Goal: Ask a question

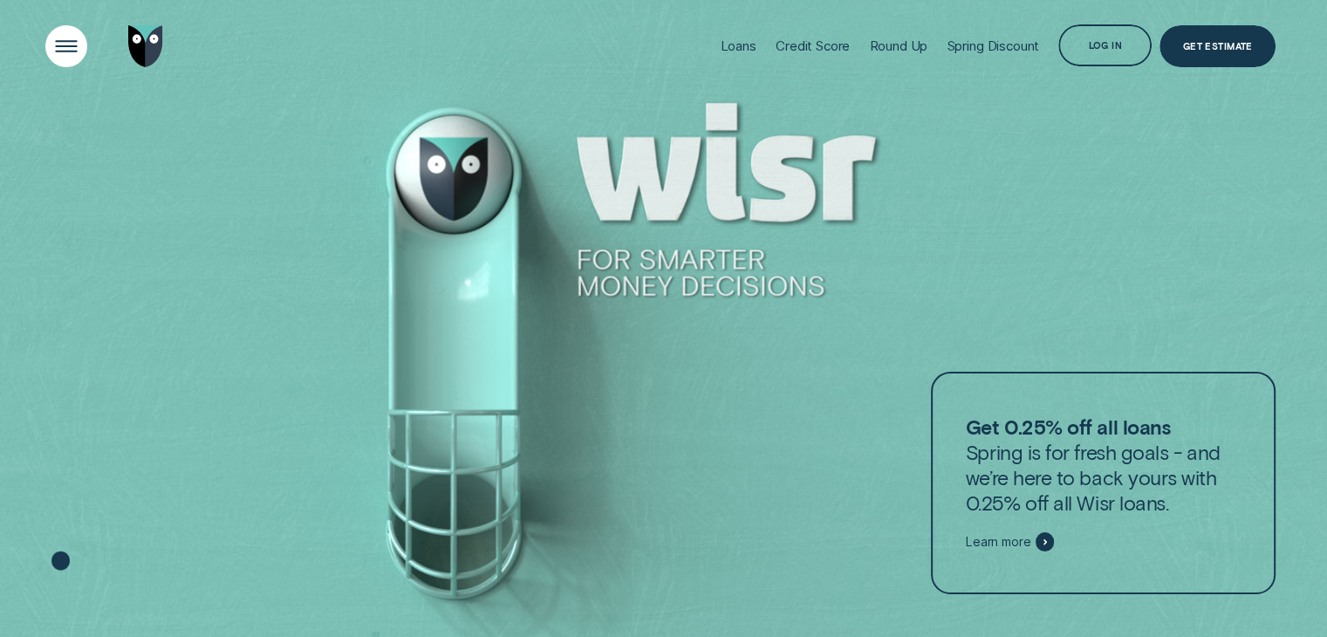
click at [70, 38] on div "Open Menu" at bounding box center [66, 46] width 59 height 59
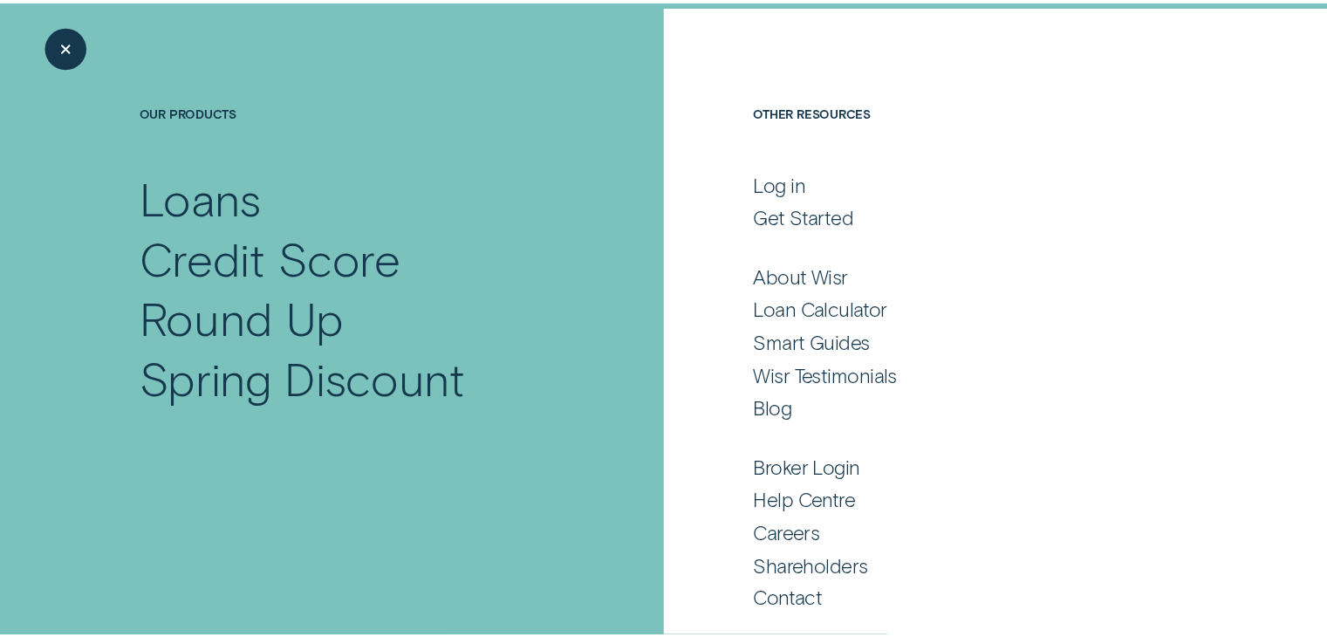
scroll to position [91, 0]
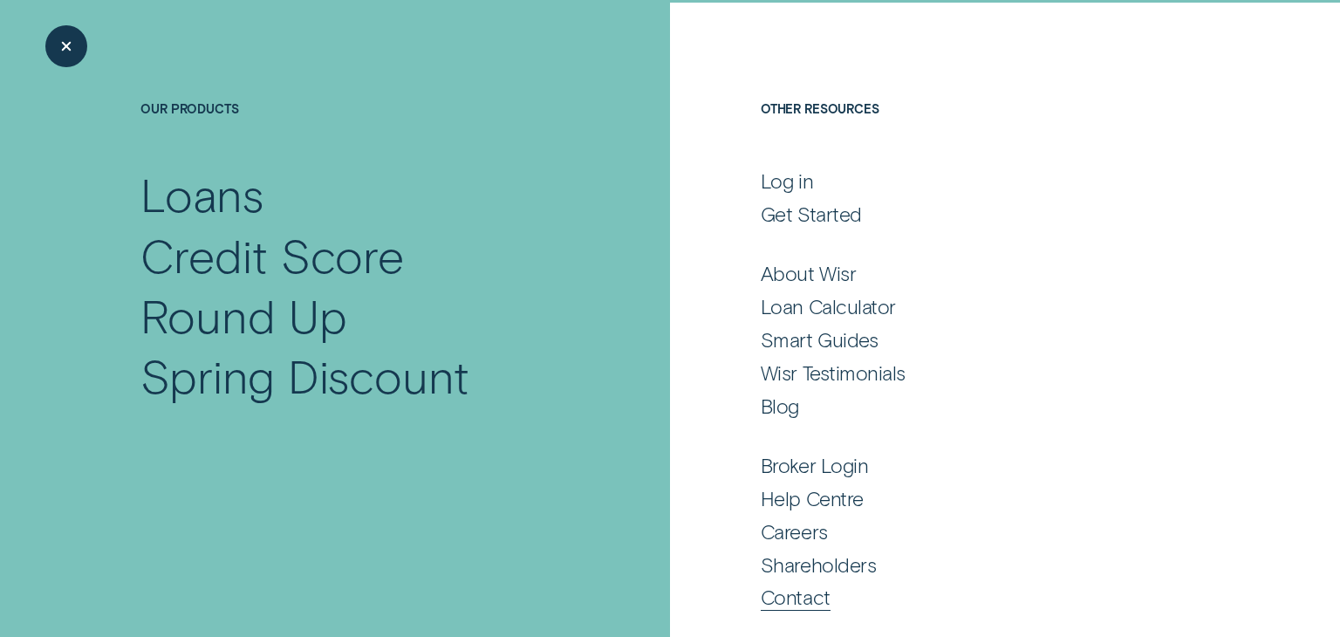
click at [775, 604] on div "Contact" at bounding box center [796, 596] width 70 height 25
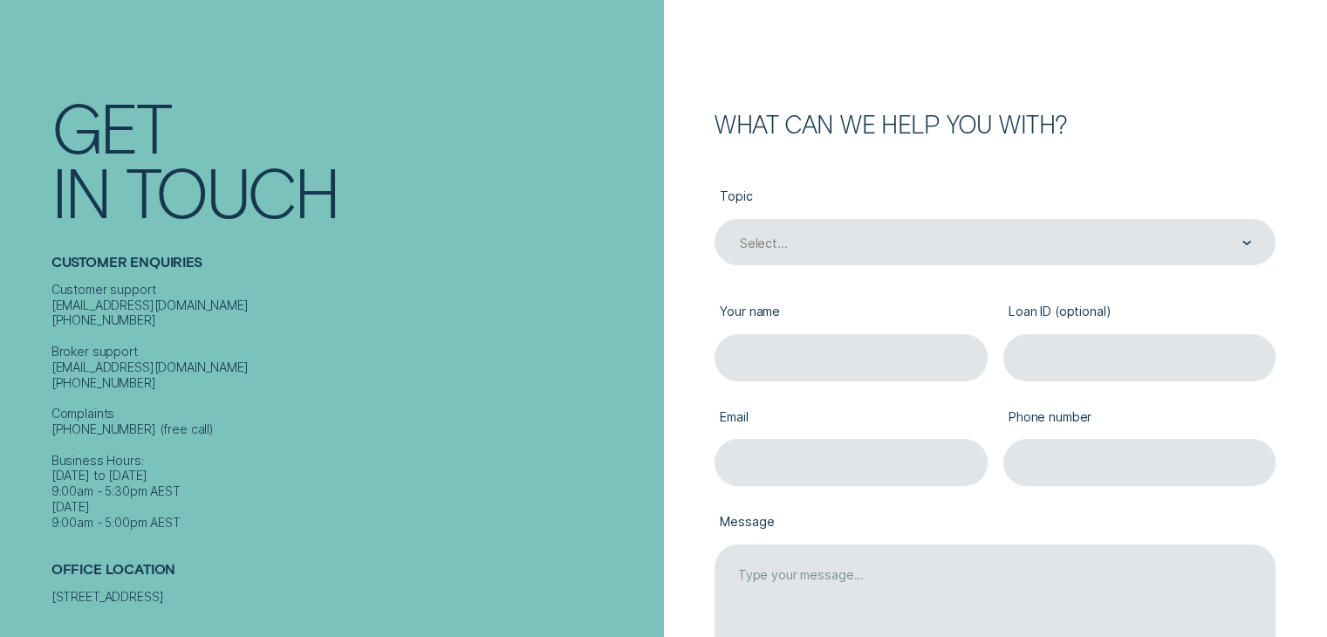
scroll to position [146, 0]
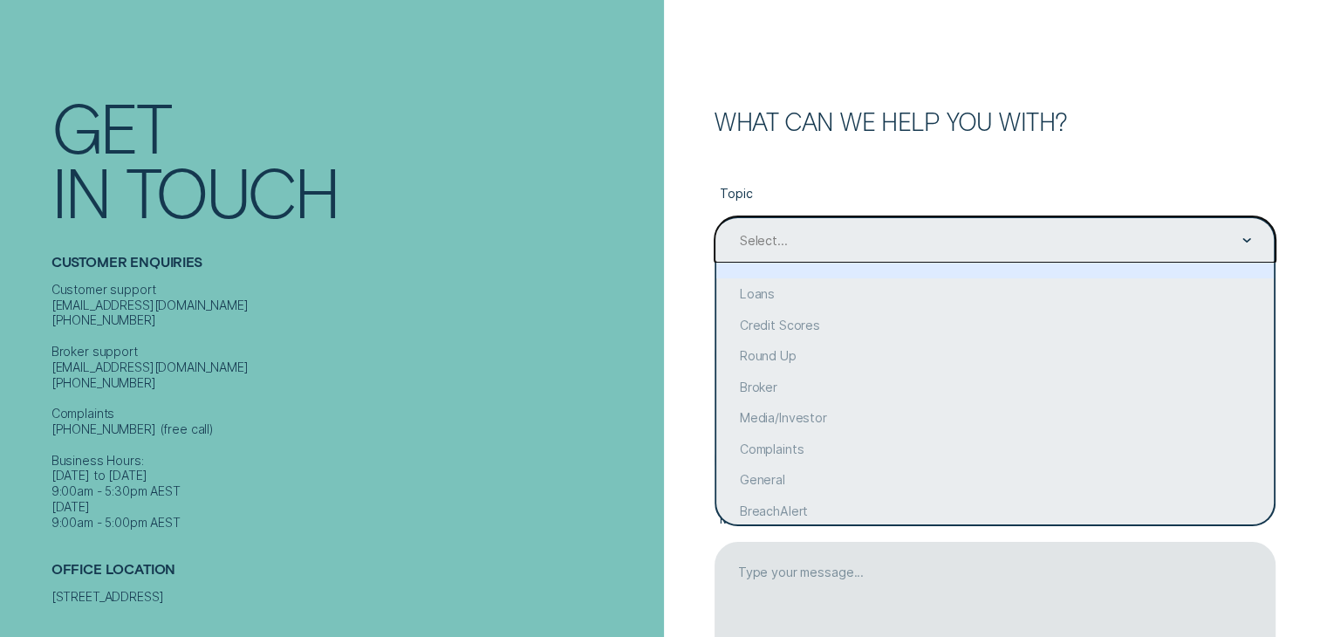
click at [1143, 249] on div "Select..." at bounding box center [994, 240] width 513 height 17
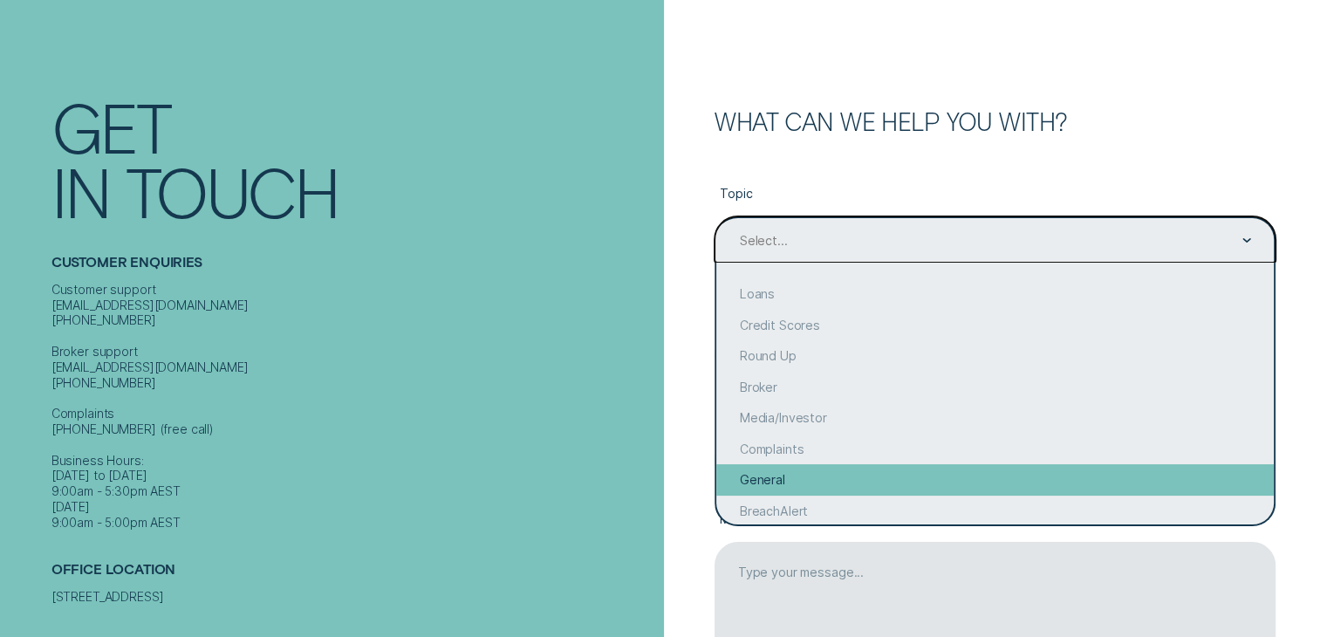
click at [1073, 493] on div "General" at bounding box center [994, 479] width 557 height 31
type input "General"
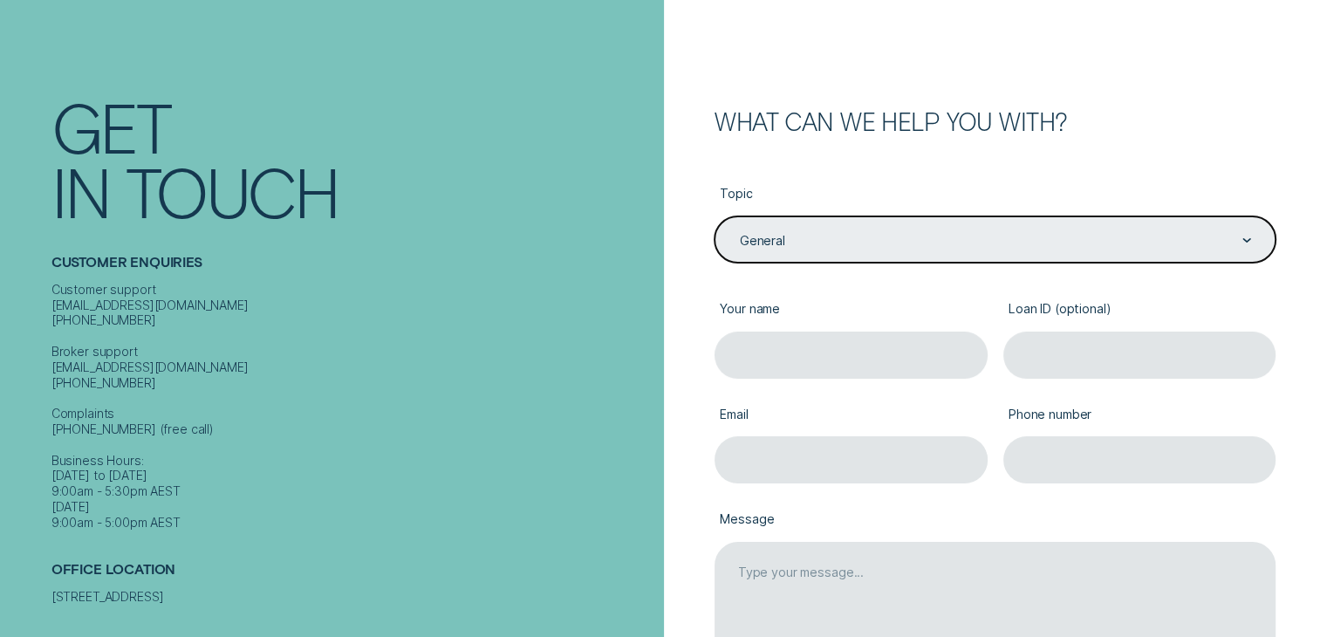
click at [883, 308] on label "Your name" at bounding box center [850, 310] width 273 height 43
click at [883, 331] on input "Your name" at bounding box center [850, 354] width 273 height 46
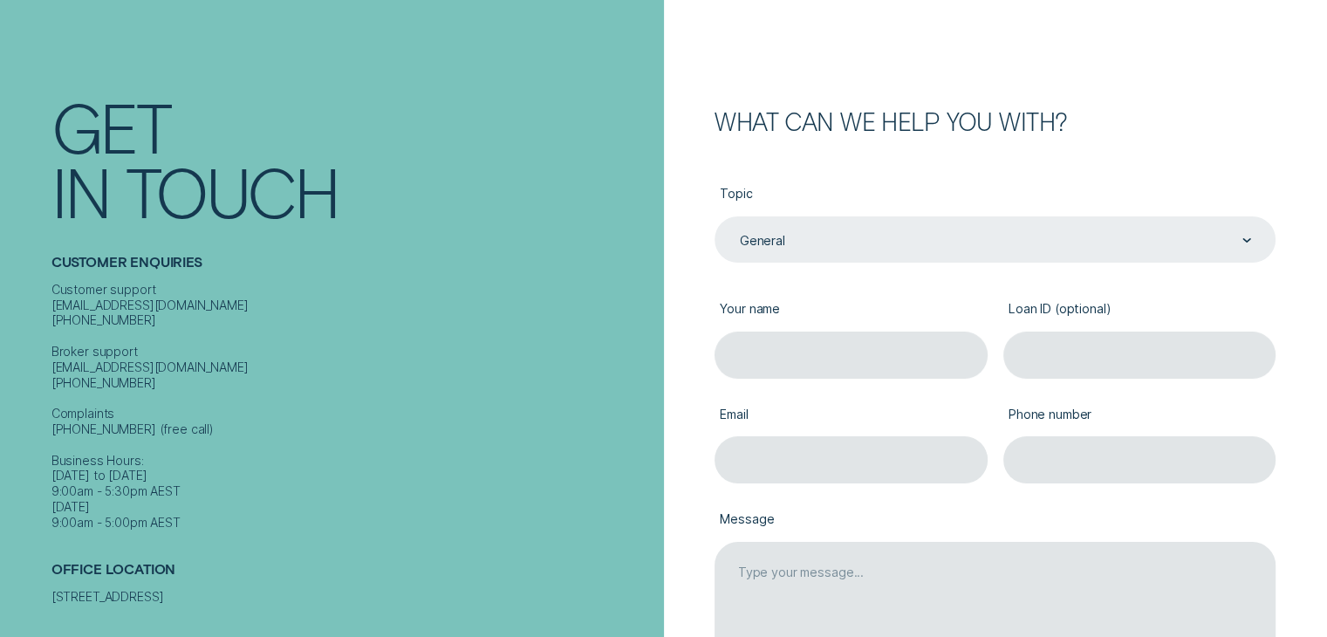
click at [883, 328] on label "Your name" at bounding box center [850, 310] width 273 height 43
click at [883, 331] on input "Your name" at bounding box center [850, 354] width 273 height 46
click at [883, 328] on label "Your name" at bounding box center [850, 310] width 273 height 43
click at [883, 331] on input "Your name" at bounding box center [850, 354] width 273 height 46
type input "[PERSON_NAME]"
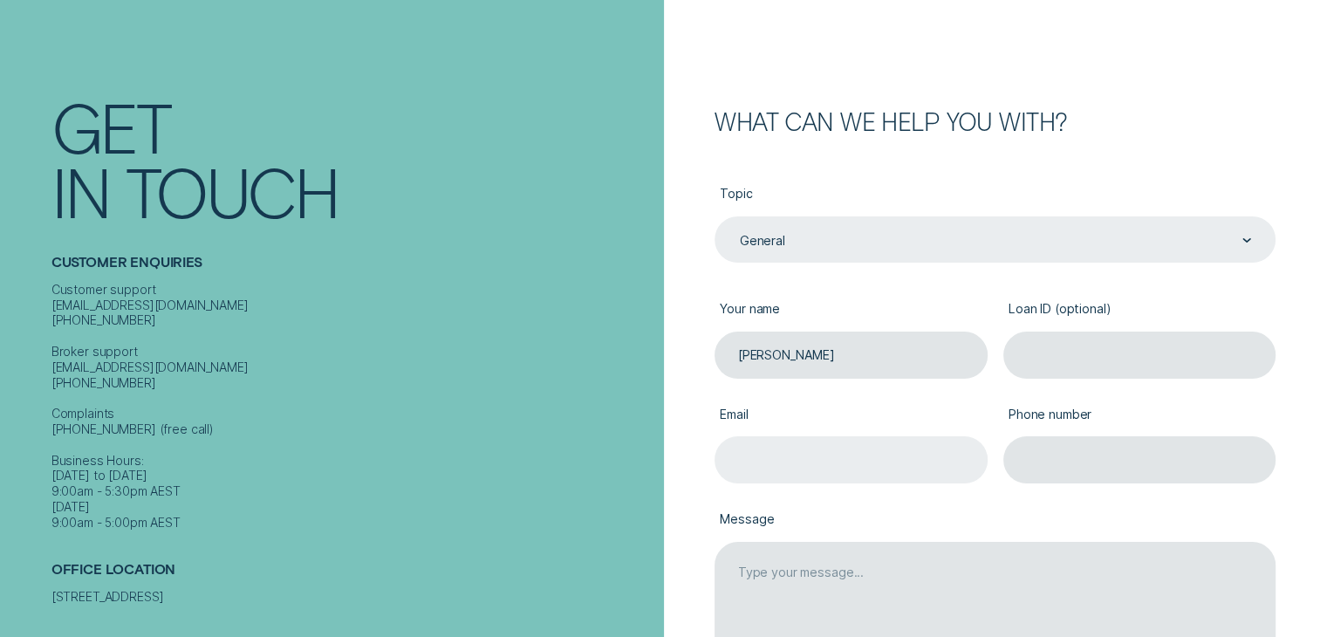
click at [757, 459] on input "Email" at bounding box center [850, 459] width 273 height 46
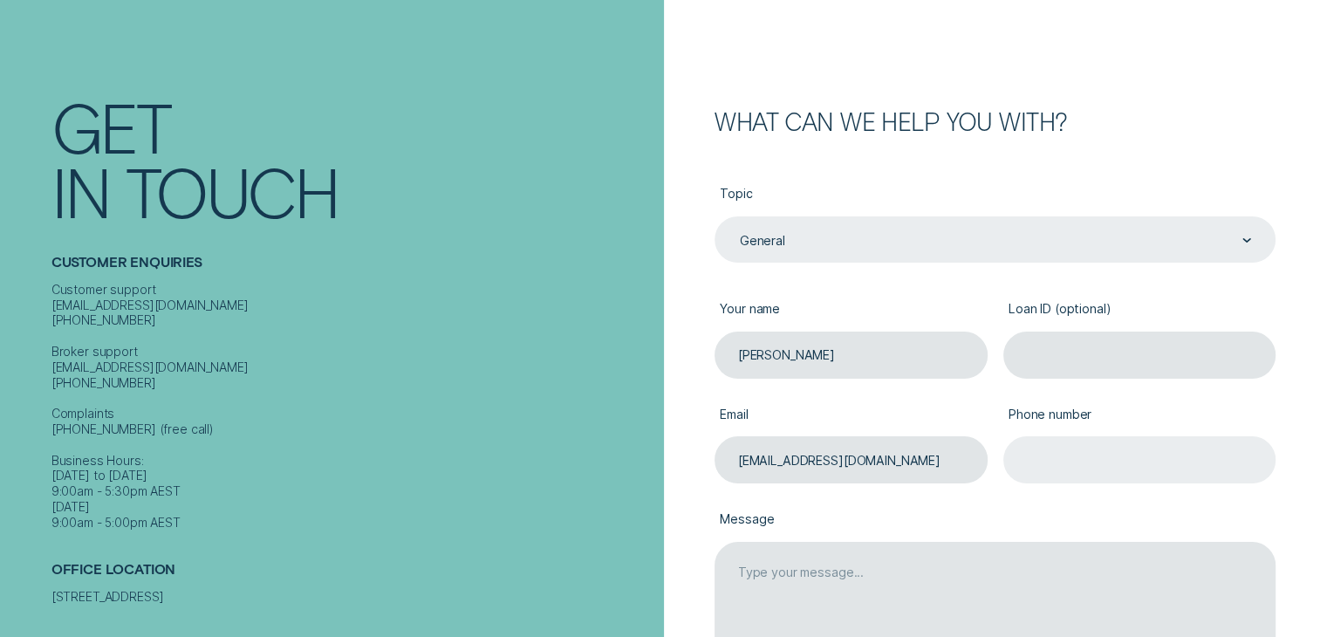
type input "[EMAIL_ADDRESS][DOMAIN_NAME]"
click at [1084, 468] on input "Phone number" at bounding box center [1139, 459] width 273 height 46
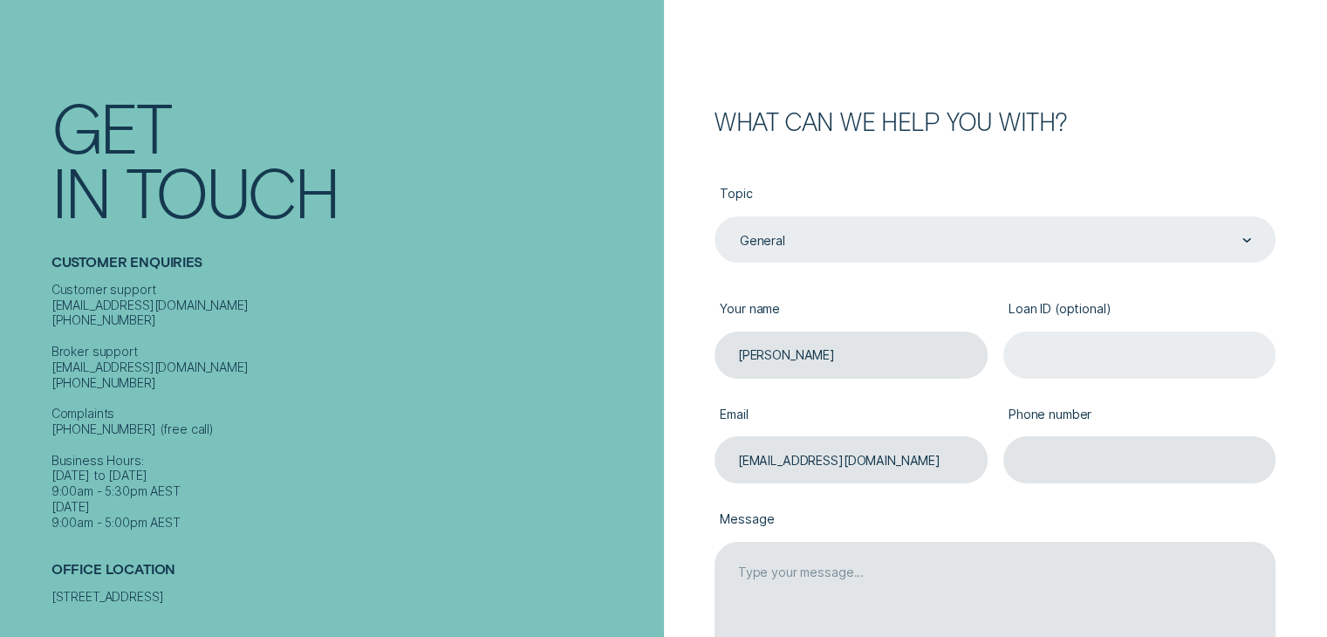
click at [1014, 355] on input "Loan ID (optional)" at bounding box center [1139, 354] width 273 height 46
paste input "11579"
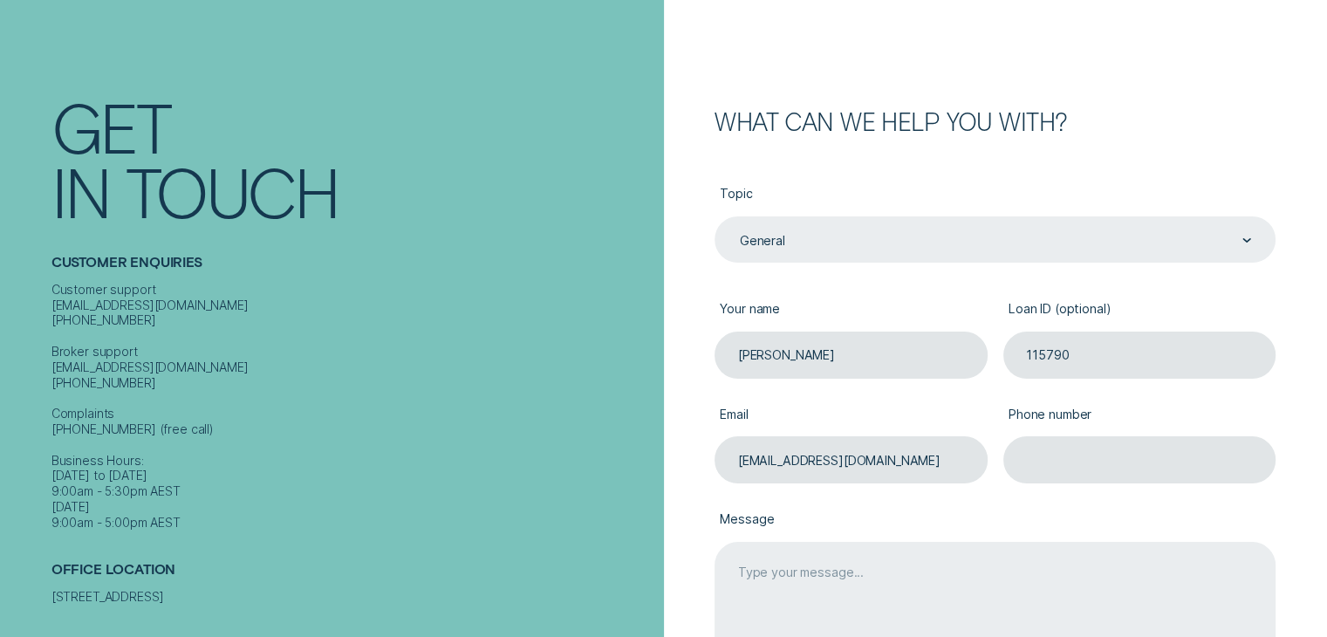
type input "115790"
click at [936, 579] on textarea "Message" at bounding box center [994, 616] width 561 height 149
click at [1062, 577] on textarea "Hello, i was hoping i could please request a loan finalised letter stating that…" at bounding box center [994, 616] width 561 height 149
click at [1232, 574] on textarea "Hello, i was hoping i could please request a loan finalisation letter stating t…" at bounding box center [994, 616] width 561 height 149
click at [847, 603] on textarea "Hello, i was hoping i could please request a loan finalisation letter stating t…" at bounding box center [994, 616] width 561 height 149
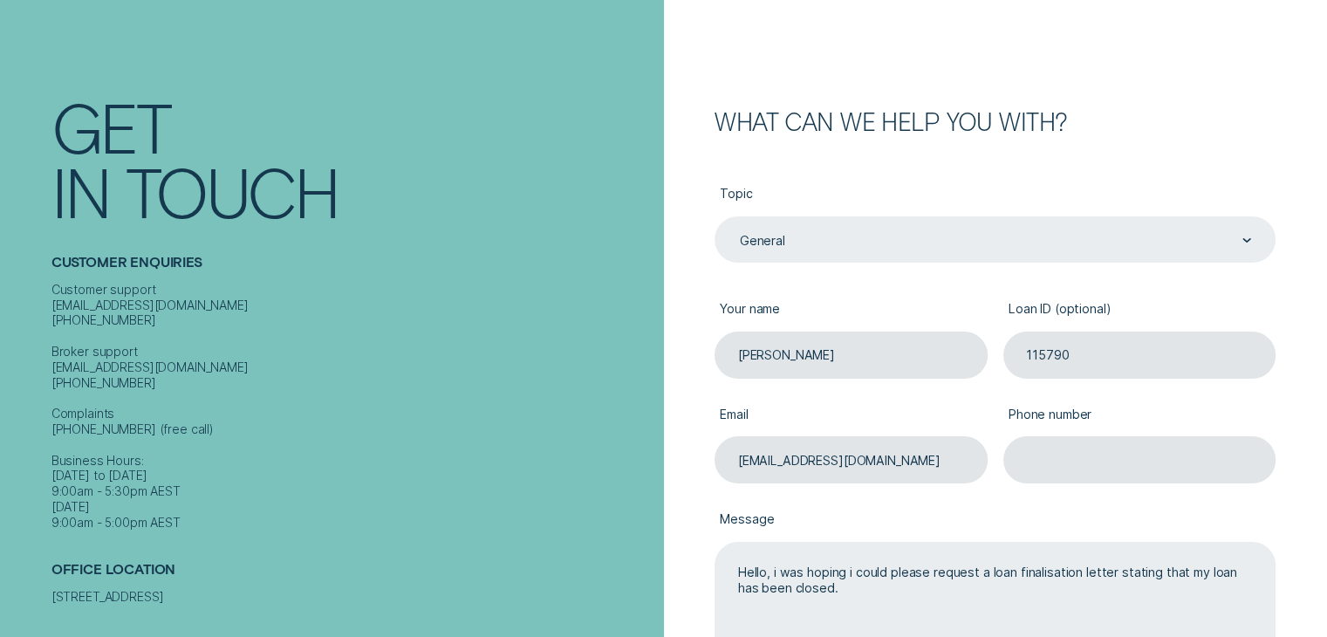
click at [778, 577] on textarea "Hello, i was hoping i could please request a loan finalisation letter stating t…" at bounding box center [994, 616] width 561 height 149
click at [1202, 592] on textarea "Hello, My name is [PERSON_NAME] and i had a personal loan with you and i was ho…" at bounding box center [994, 616] width 561 height 149
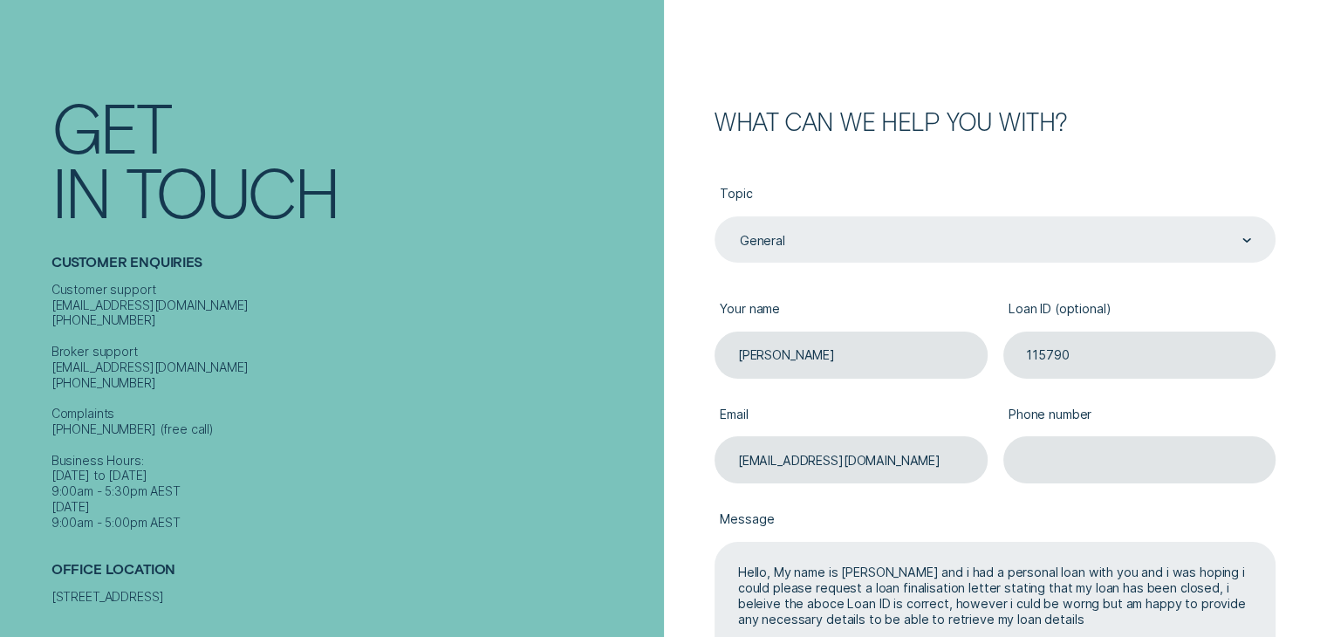
click at [883, 587] on textarea "Hello, My name is [PERSON_NAME] and i had a personal loan with you and i was ho…" at bounding box center [994, 616] width 561 height 149
click at [944, 602] on textarea "Hello, My name is [PERSON_NAME] and i had a personal loan with you and i was ho…" at bounding box center [994, 616] width 561 height 149
click at [950, 604] on textarea "Hello, My name is [PERSON_NAME] and i had a personal loan with you and i was ho…" at bounding box center [994, 616] width 561 height 149
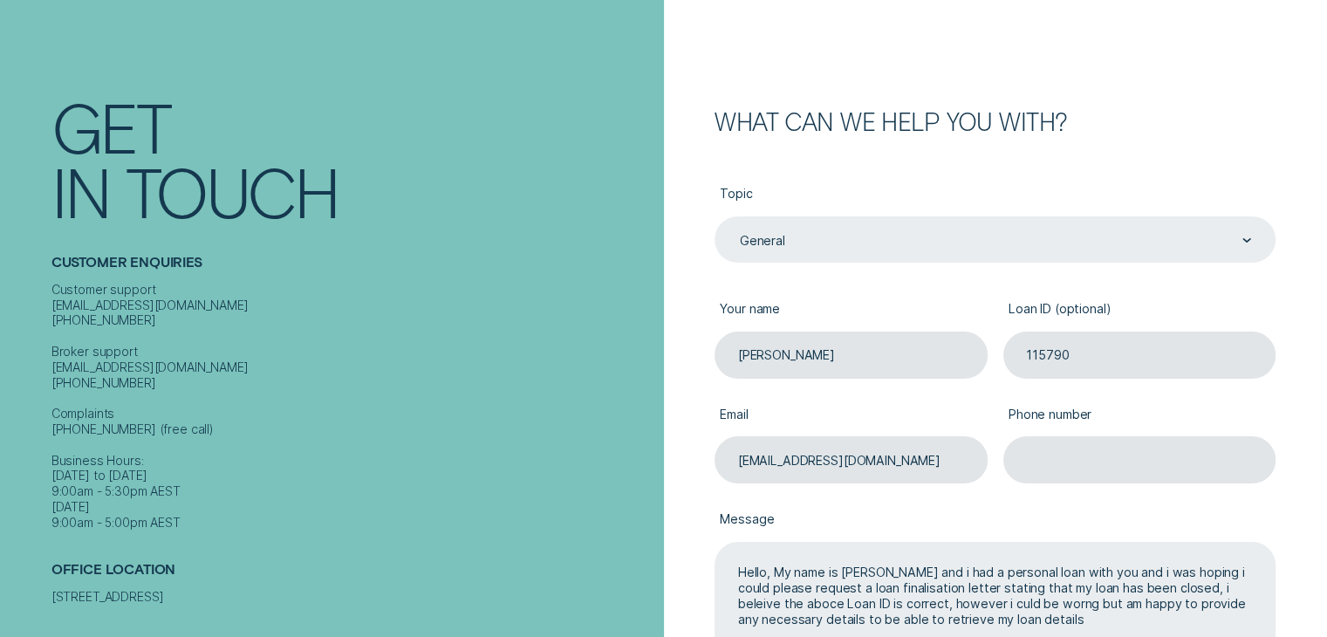
click at [950, 604] on textarea "Hello, My name is [PERSON_NAME] and i had a personal loan with you and i was ho…" at bounding box center [994, 616] width 561 height 149
click at [1022, 604] on textarea "Hello, My name is [PERSON_NAME] and i had a personal loan with you and i was ho…" at bounding box center [994, 616] width 561 height 149
click at [1004, 577] on textarea "Hello, My name is [PERSON_NAME] and i had a personal loan with you and i was ho…" at bounding box center [994, 616] width 561 height 149
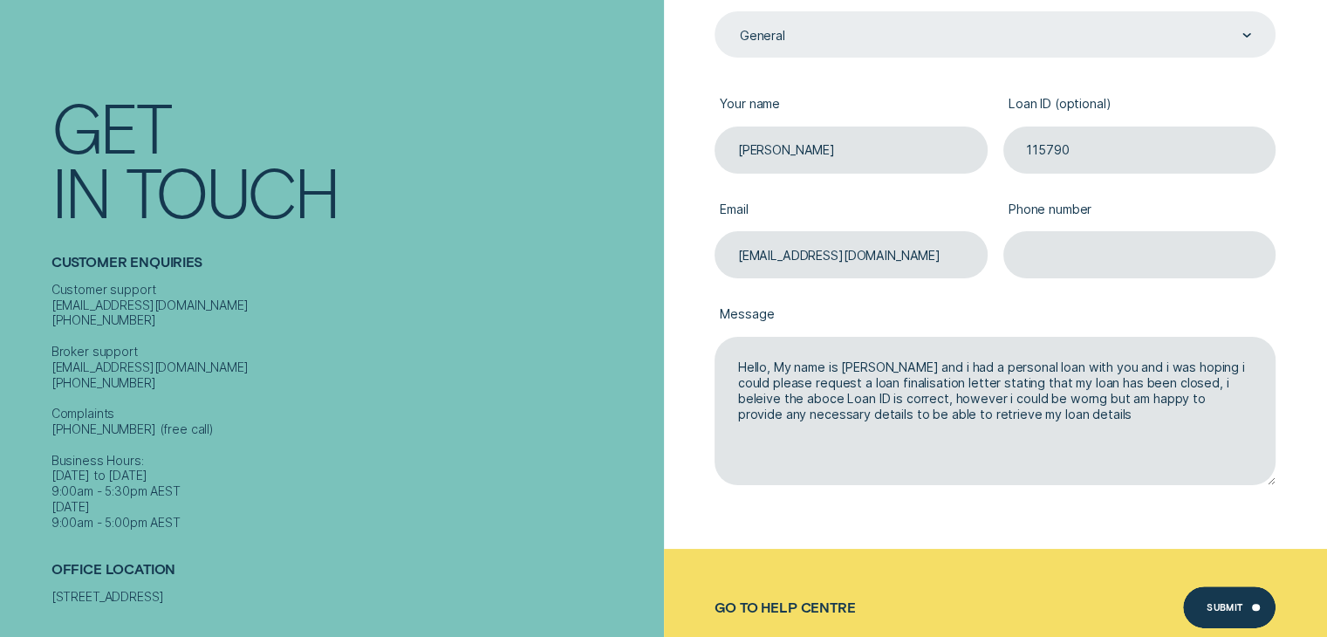
scroll to position [408, 0]
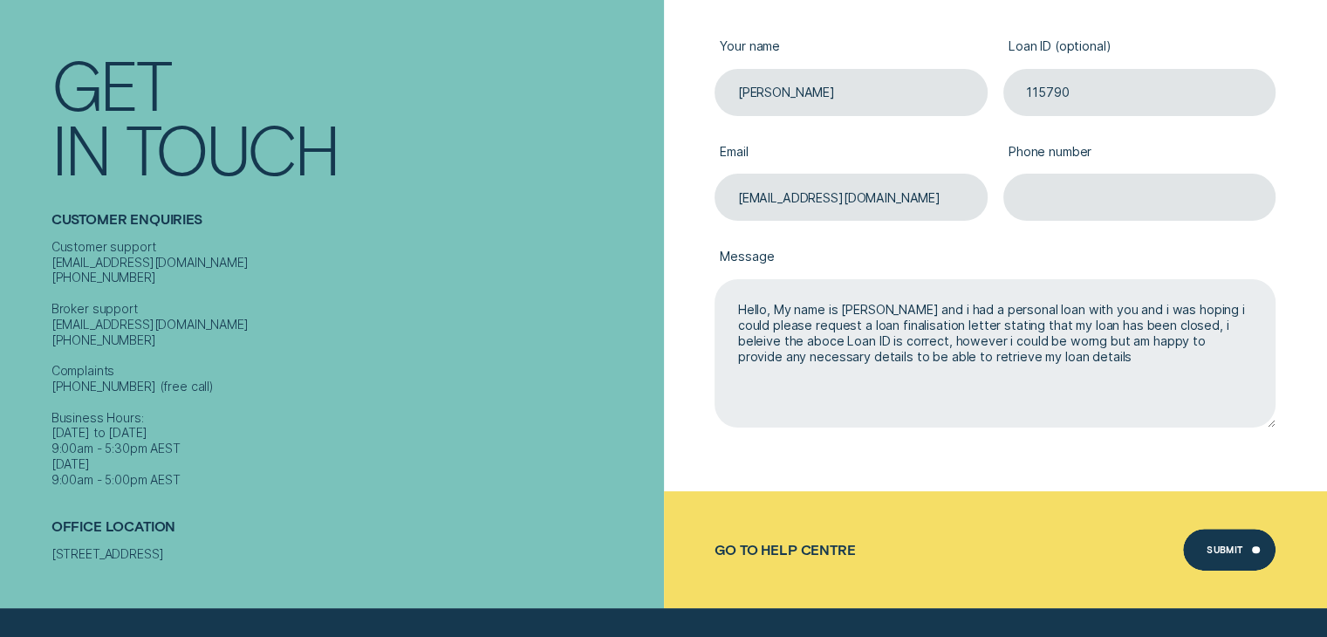
click at [1026, 336] on textarea "Hello, My name is [PERSON_NAME] and i had a personal loan with you and i was ho…" at bounding box center [994, 353] width 561 height 149
click at [1225, 331] on textarea "Hello, My name is [PERSON_NAME] and i had a personal loan with you and i was ho…" at bounding box center [994, 353] width 561 height 149
click at [757, 347] on textarea "Hello, My name is [PERSON_NAME] and i had a personal loan with you and i was ho…" at bounding box center [994, 353] width 561 height 149
click at [890, 329] on textarea "Hello, My name is [PERSON_NAME] and i had a personal loan with you and i was ho…" at bounding box center [994, 353] width 561 height 149
drag, startPoint x: 890, startPoint y: 329, endPoint x: 852, endPoint y: 317, distance: 39.4
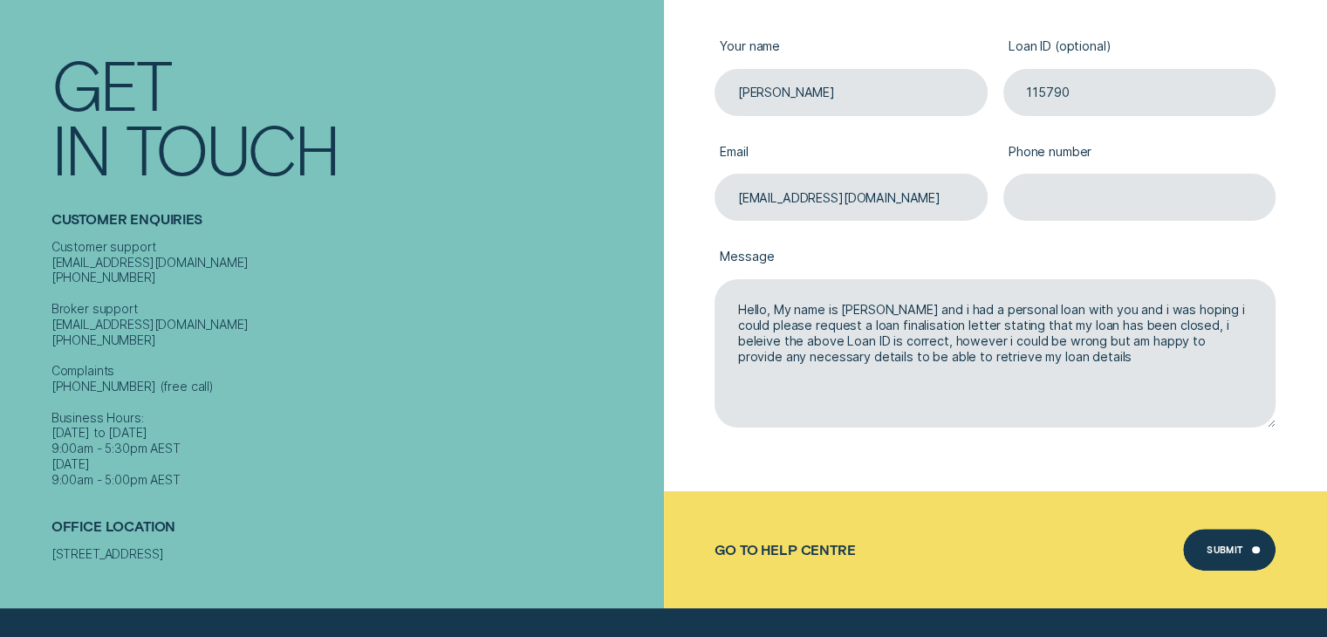
click at [1022, 461] on div "Topic General General Your name [PERSON_NAME] Loan ID (optional) 115790 Email […" at bounding box center [994, 181] width 561 height 621
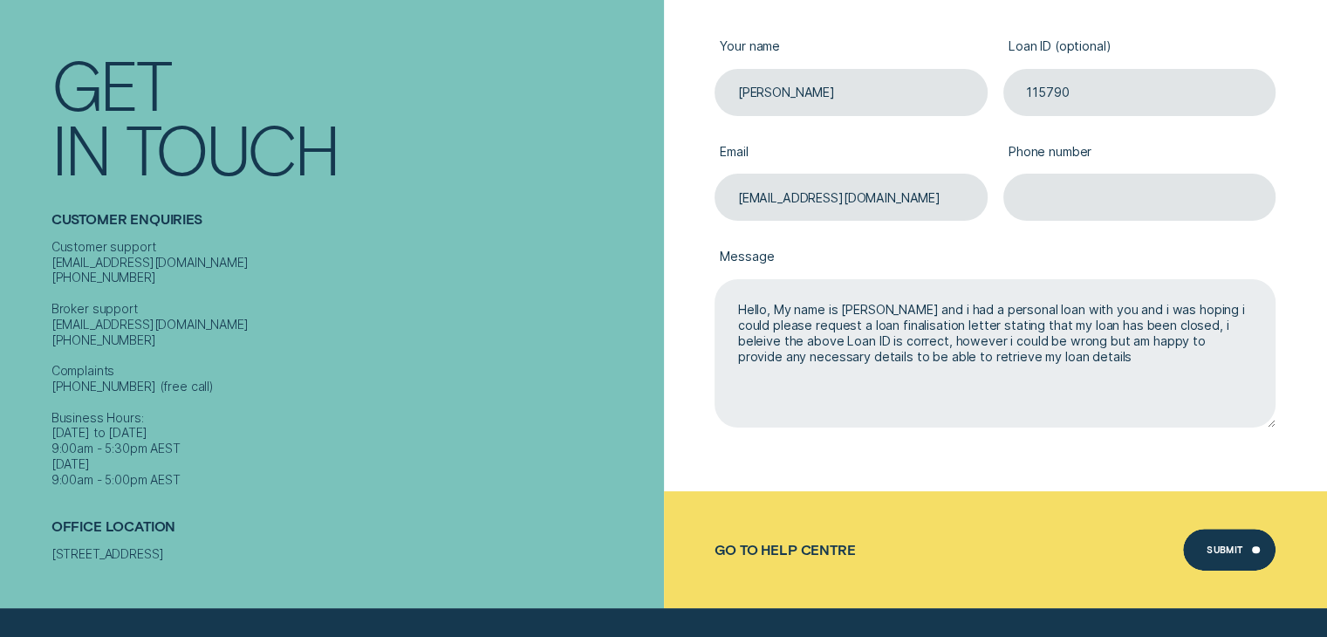
click at [1074, 371] on textarea "Hello, My name is [PERSON_NAME] and i had a personal loan with you and i was ho…" at bounding box center [994, 353] width 561 height 149
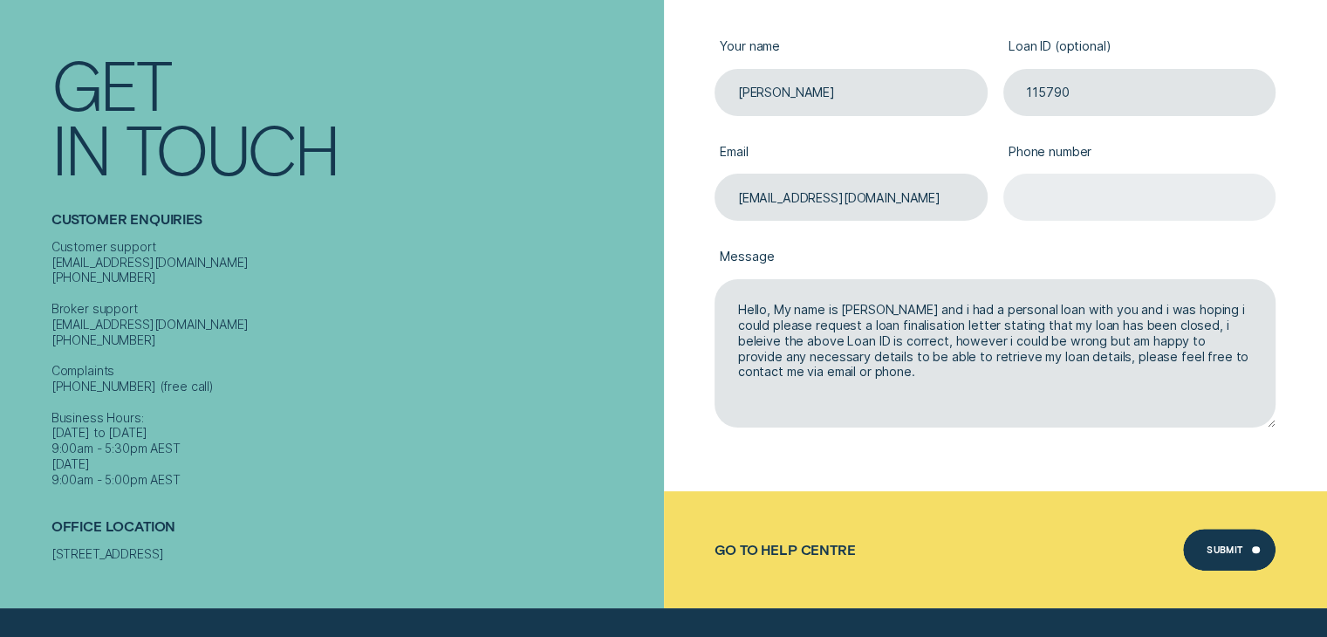
type textarea "Hello, My name is [PERSON_NAME] and i had a personal loan with you and i was ho…"
click at [1096, 203] on input "Phone number" at bounding box center [1139, 197] width 273 height 46
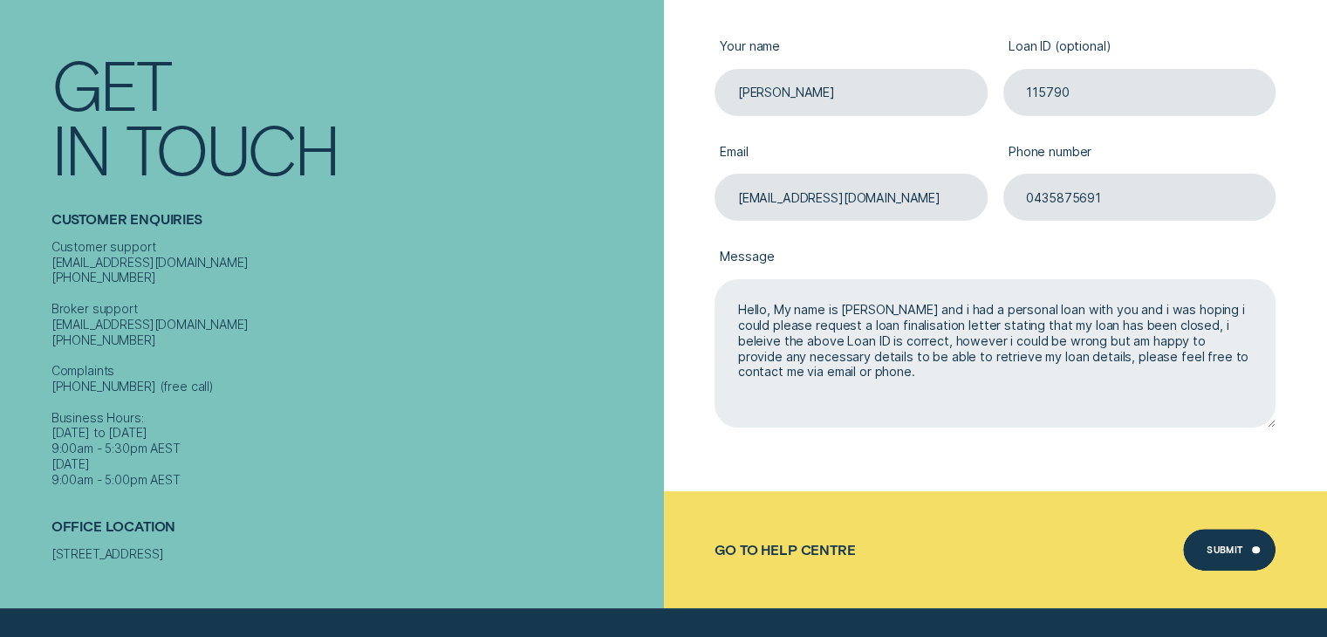
type input "0435875691"
click at [809, 409] on textarea "Hello, My name is [PERSON_NAME] and i had a personal loan with you and i was ho…" at bounding box center [994, 353] width 561 height 149
click at [825, 406] on textarea "Hello, My name is [PERSON_NAME] and i had a personal loan with you and i was ho…" at bounding box center [994, 353] width 561 height 149
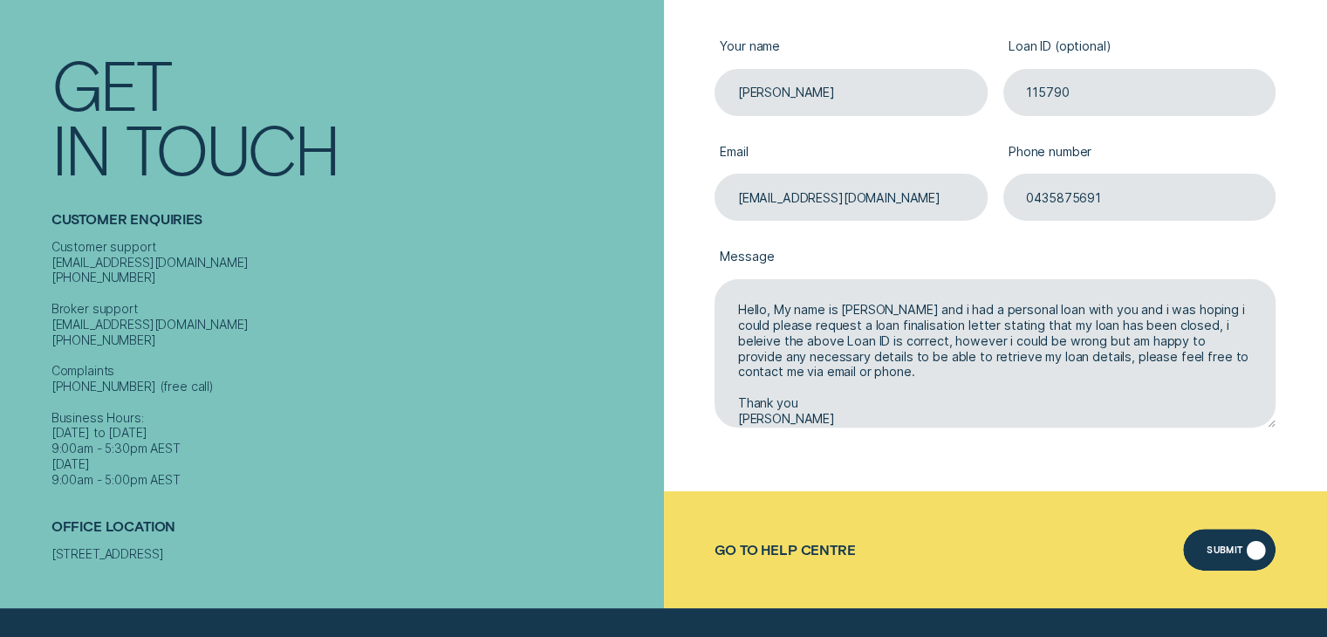
type textarea "Hello, My name is [PERSON_NAME] and i had a personal loan with you and i was ho…"
click at [1221, 548] on div "Submit" at bounding box center [1224, 552] width 37 height 8
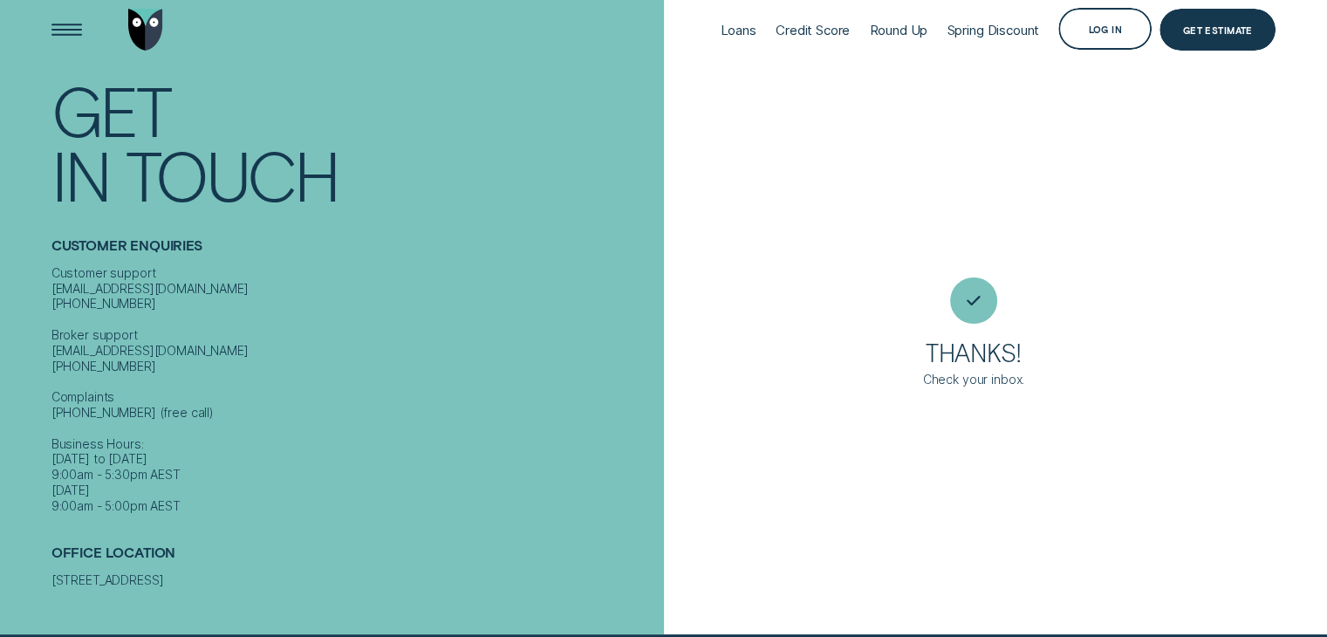
scroll to position [14, 0]
